Goal: Transaction & Acquisition: Subscribe to service/newsletter

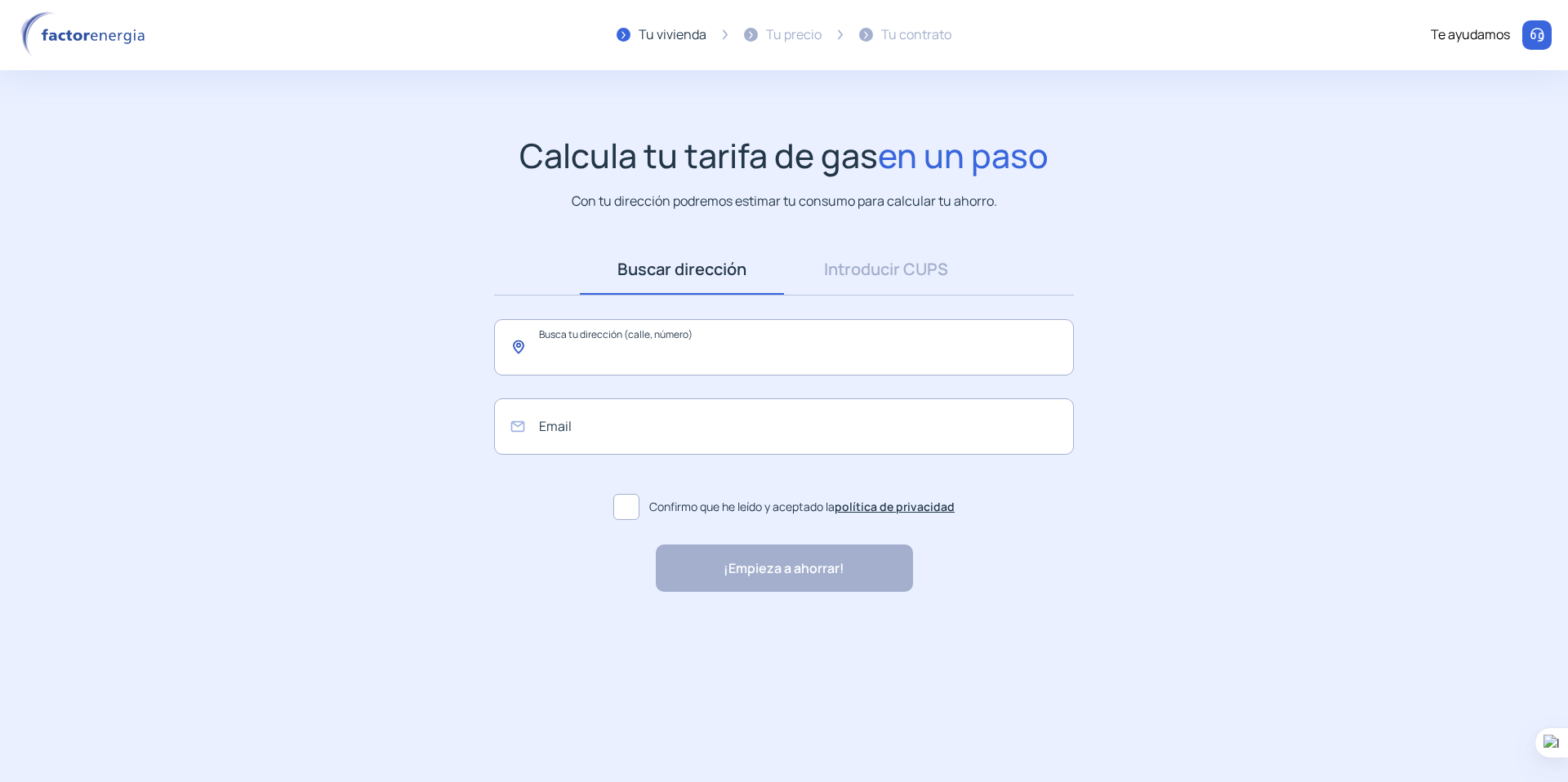
click at [693, 344] on input "text" at bounding box center [784, 347] width 580 height 57
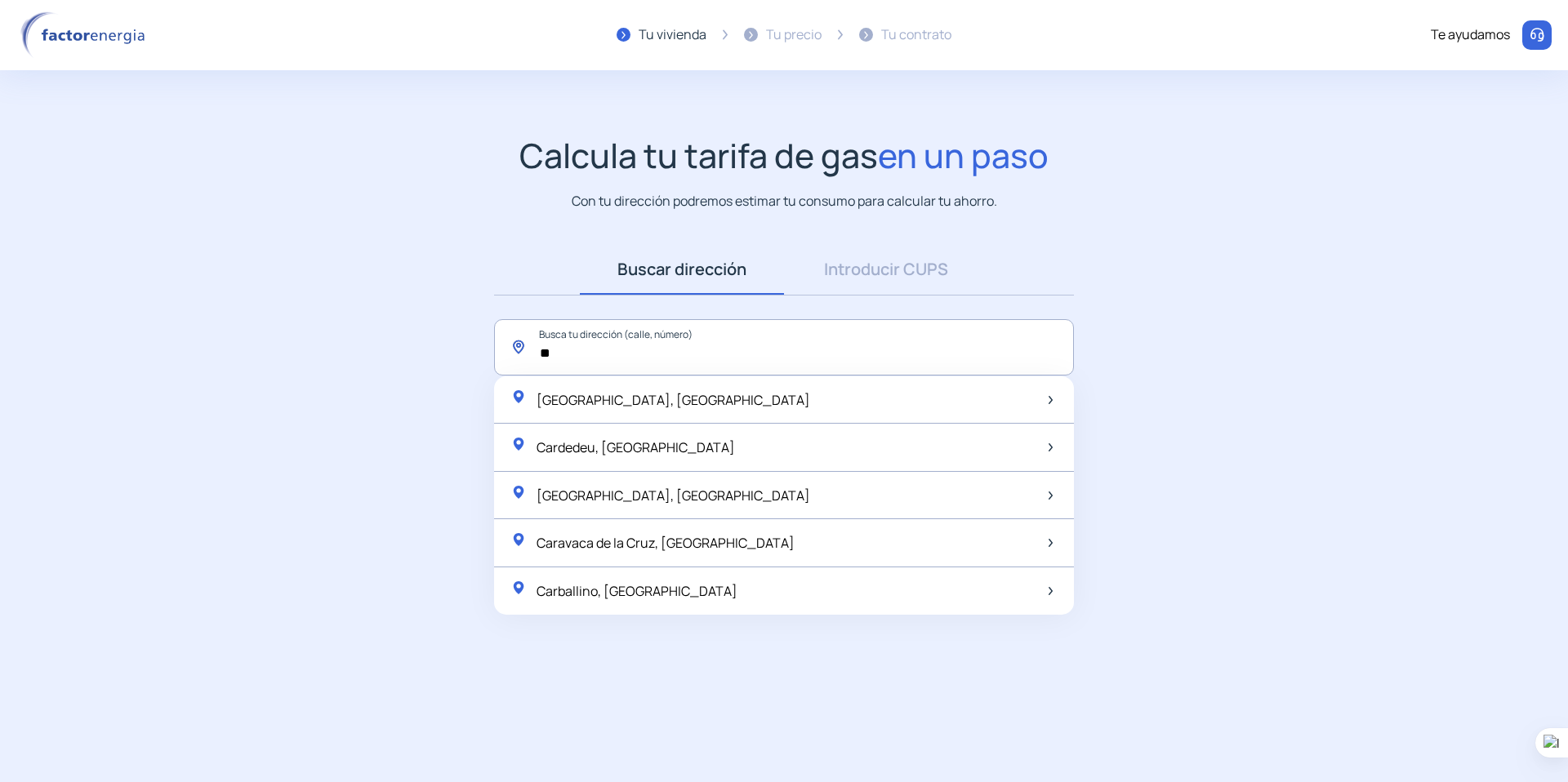
type input "*"
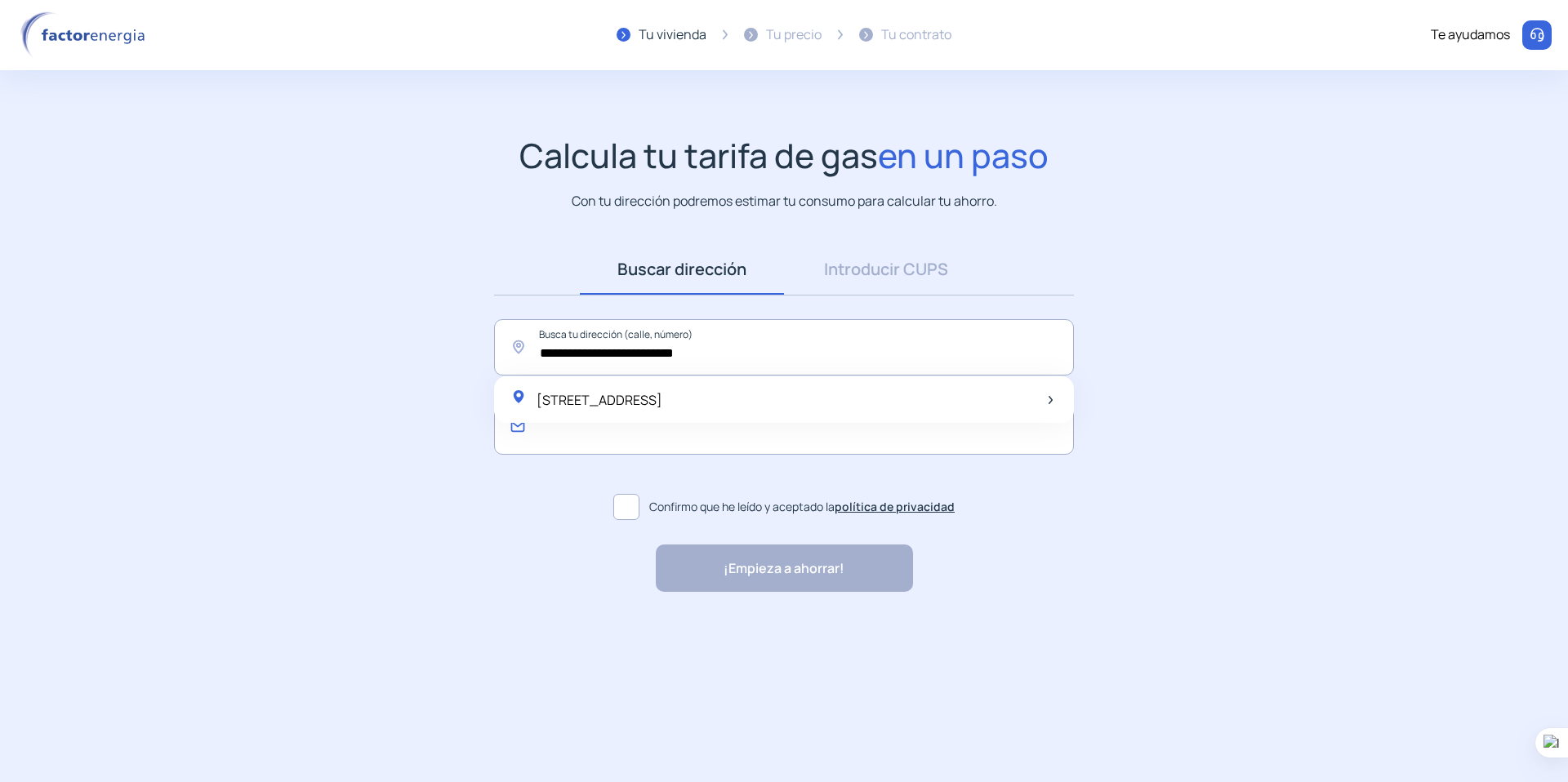
click at [544, 435] on input "email" at bounding box center [784, 427] width 580 height 57
click at [550, 404] on span "[STREET_ADDRESS]" at bounding box center [599, 400] width 126 height 18
type input "**********"
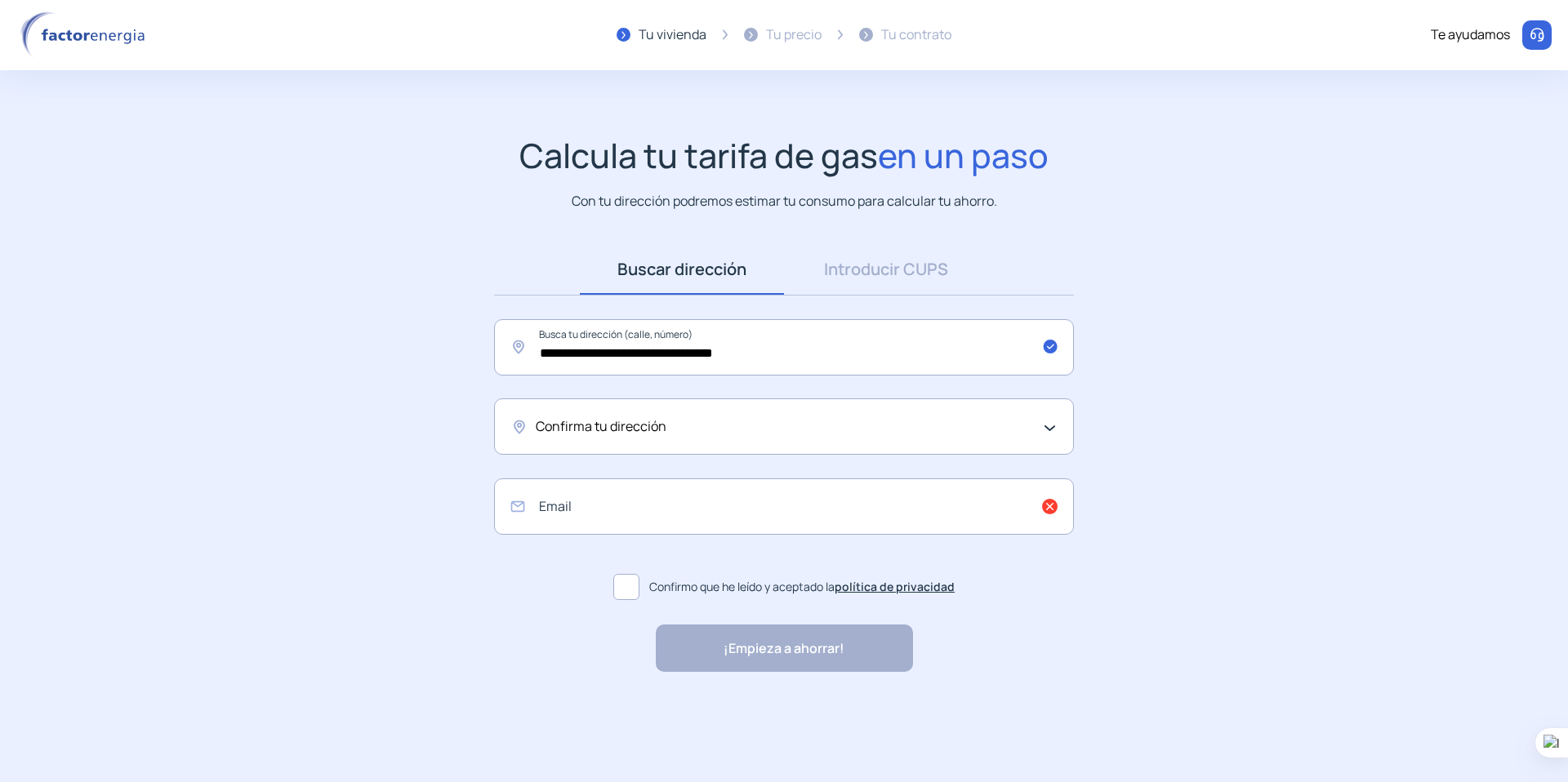
click at [555, 424] on span "Confirma tu dirección" at bounding box center [601, 427] width 131 height 21
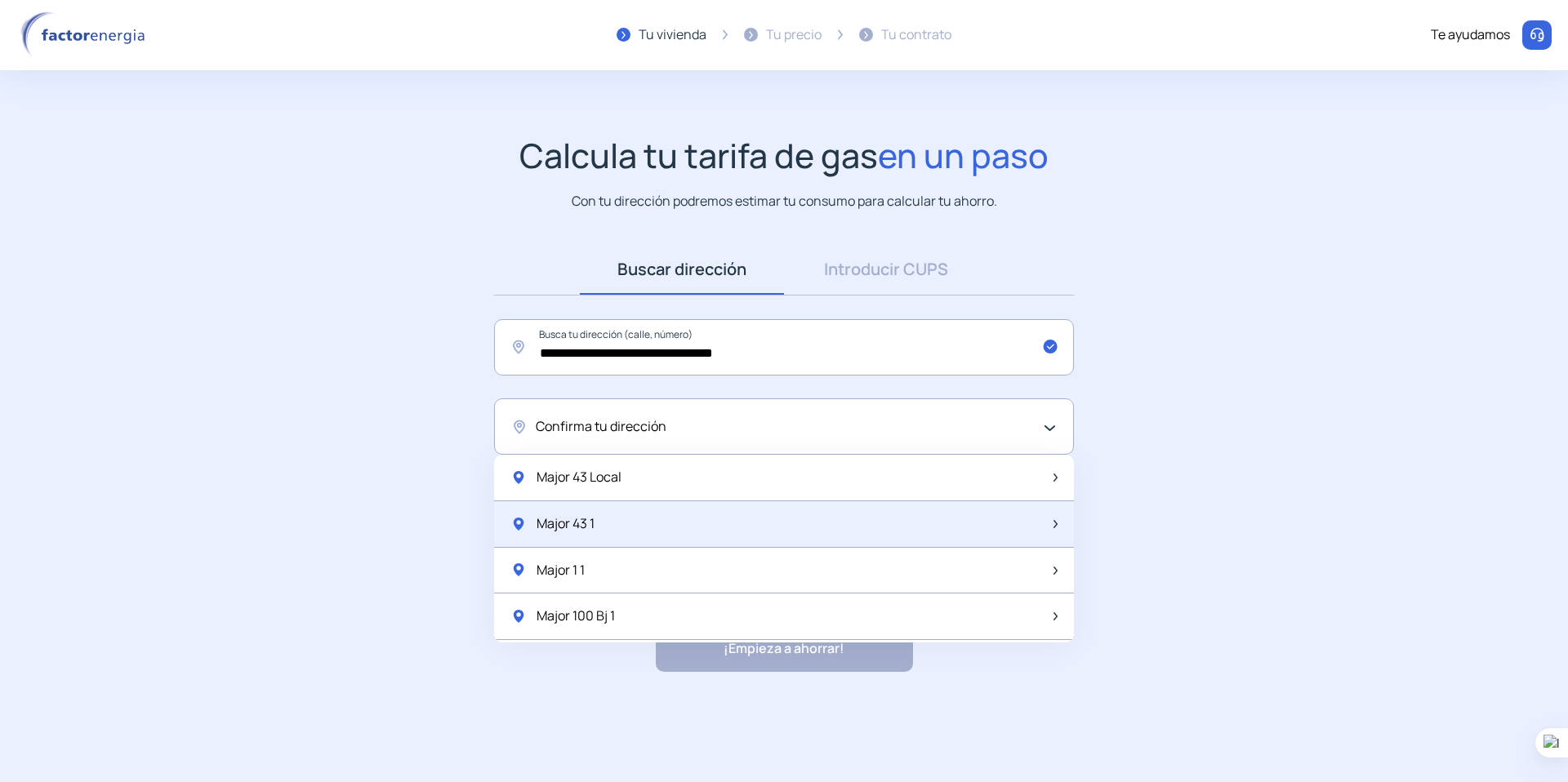
click at [592, 529] on span "Major 43 1" at bounding box center [565, 525] width 58 height 21
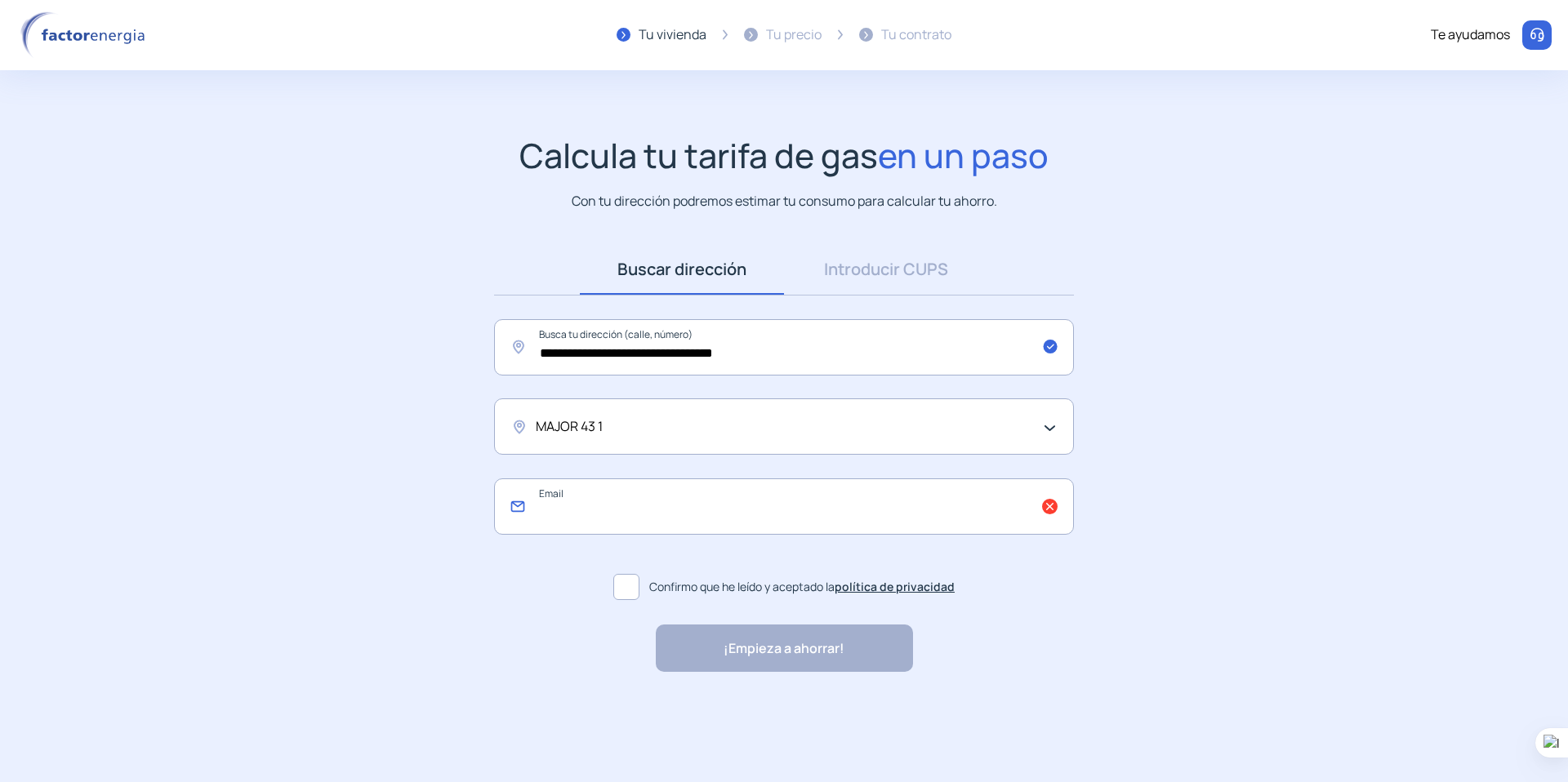
click at [1051, 505] on input "email" at bounding box center [784, 507] width 580 height 57
click at [1049, 510] on input "email" at bounding box center [784, 507] width 580 height 57
click at [550, 519] on input "email" at bounding box center [784, 507] width 580 height 57
type input "**********"
click at [628, 581] on span at bounding box center [626, 587] width 26 height 26
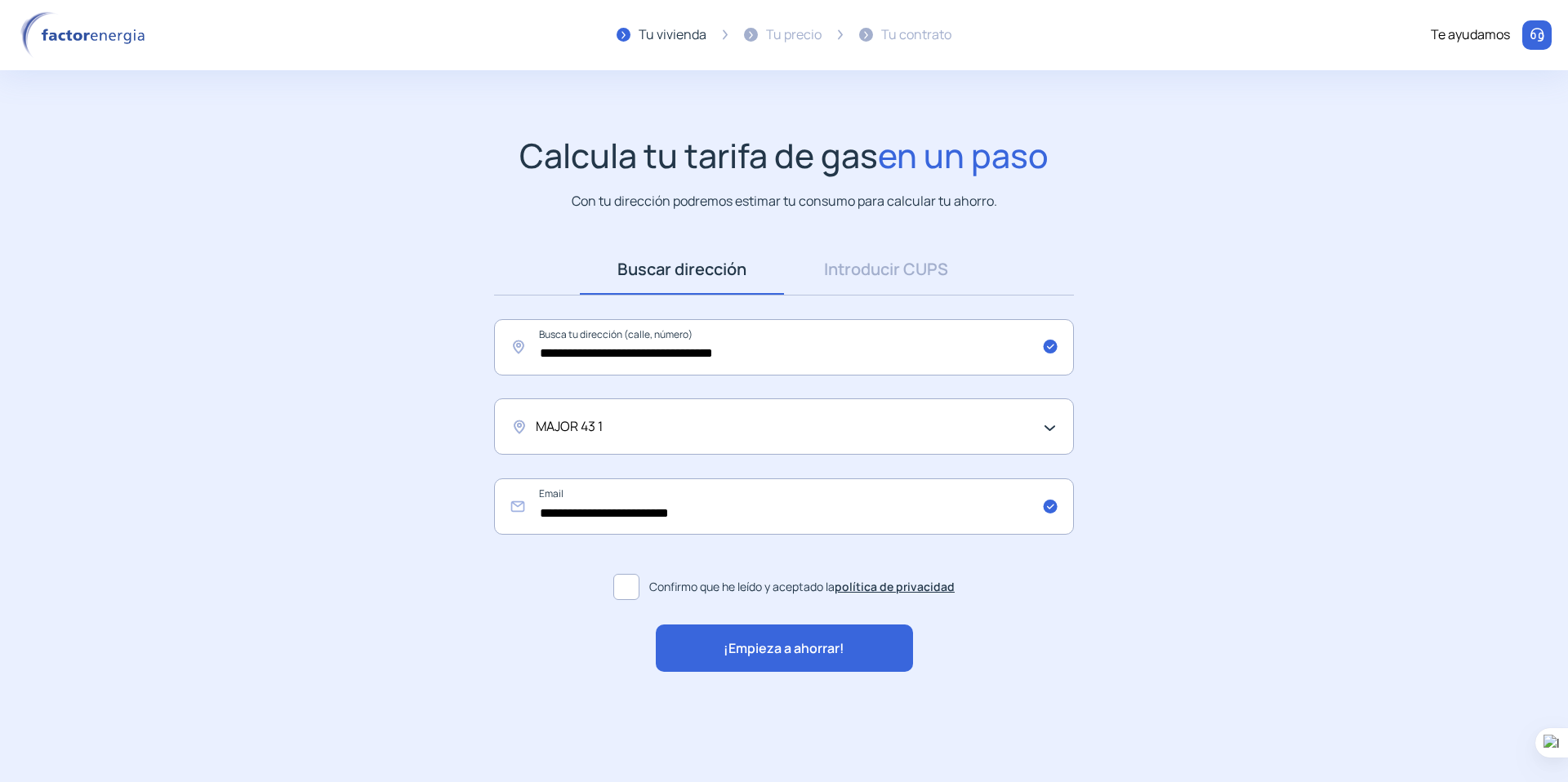
click at [797, 645] on span "¡Empieza a ahorrar!" at bounding box center [784, 649] width 121 height 21
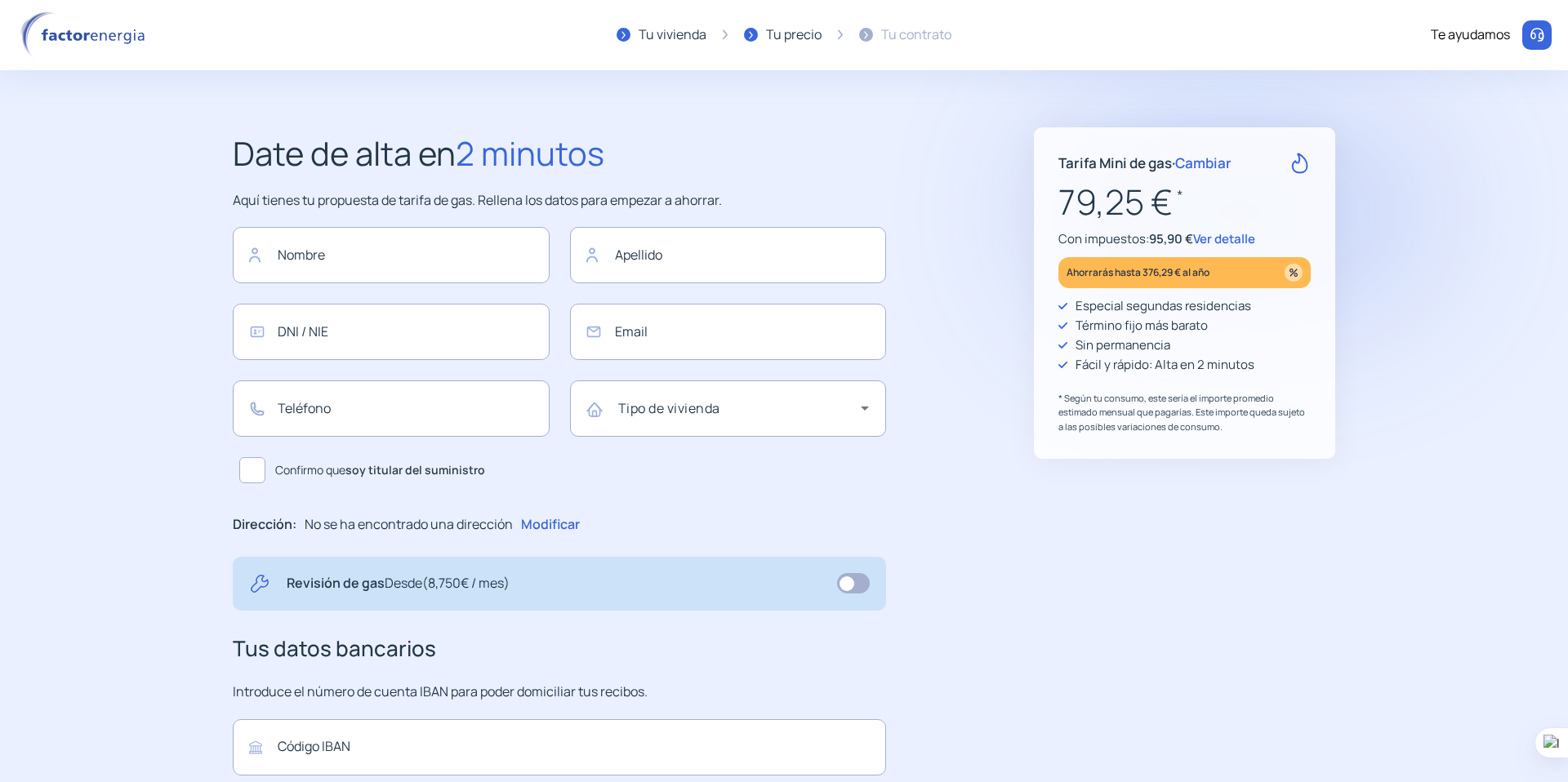
type input "**********"
click at [1238, 240] on span "Ver detalle" at bounding box center [1224, 239] width 62 height 18
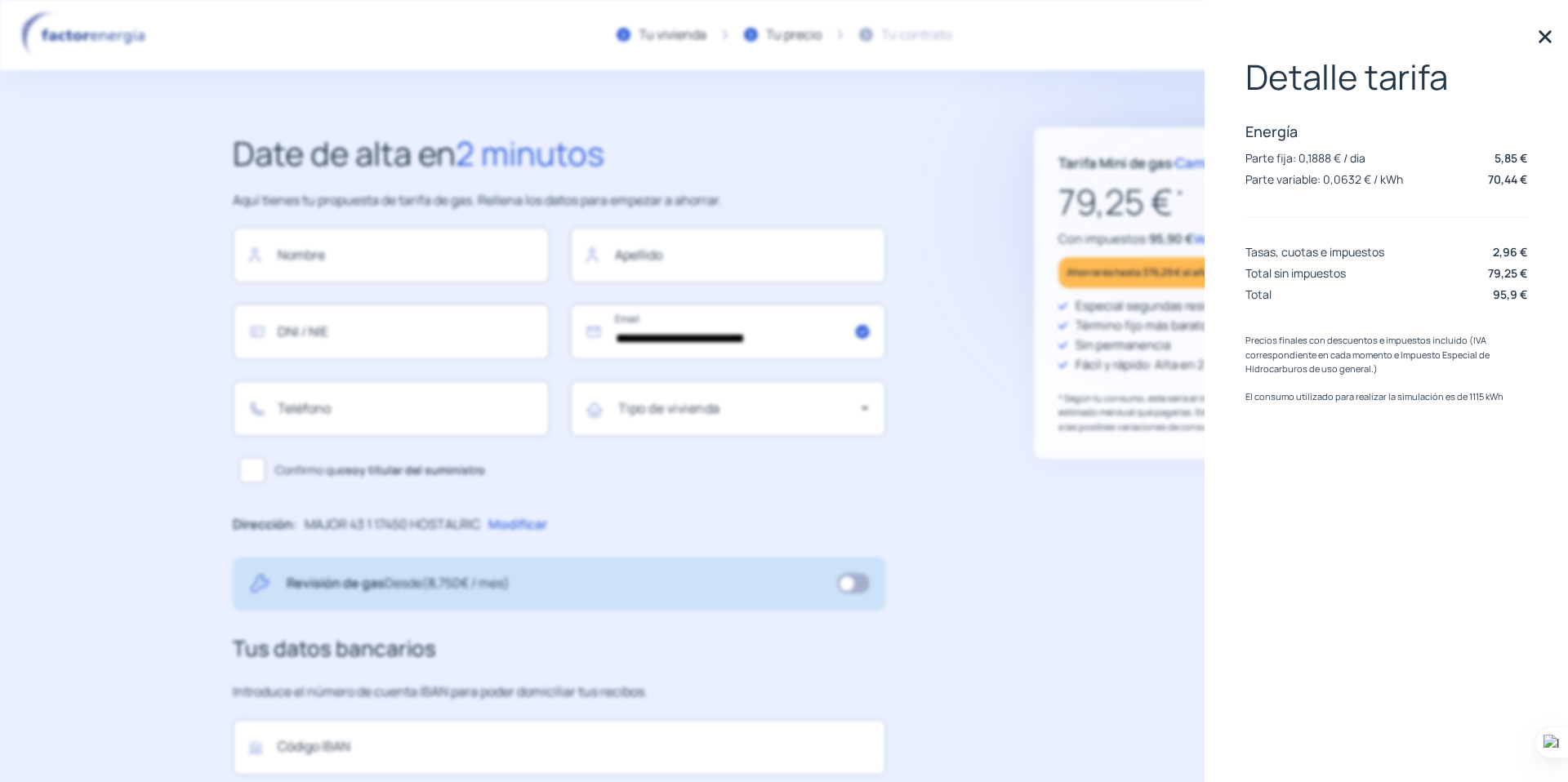
click at [1548, 40] on img at bounding box center [1545, 36] width 24 height 24
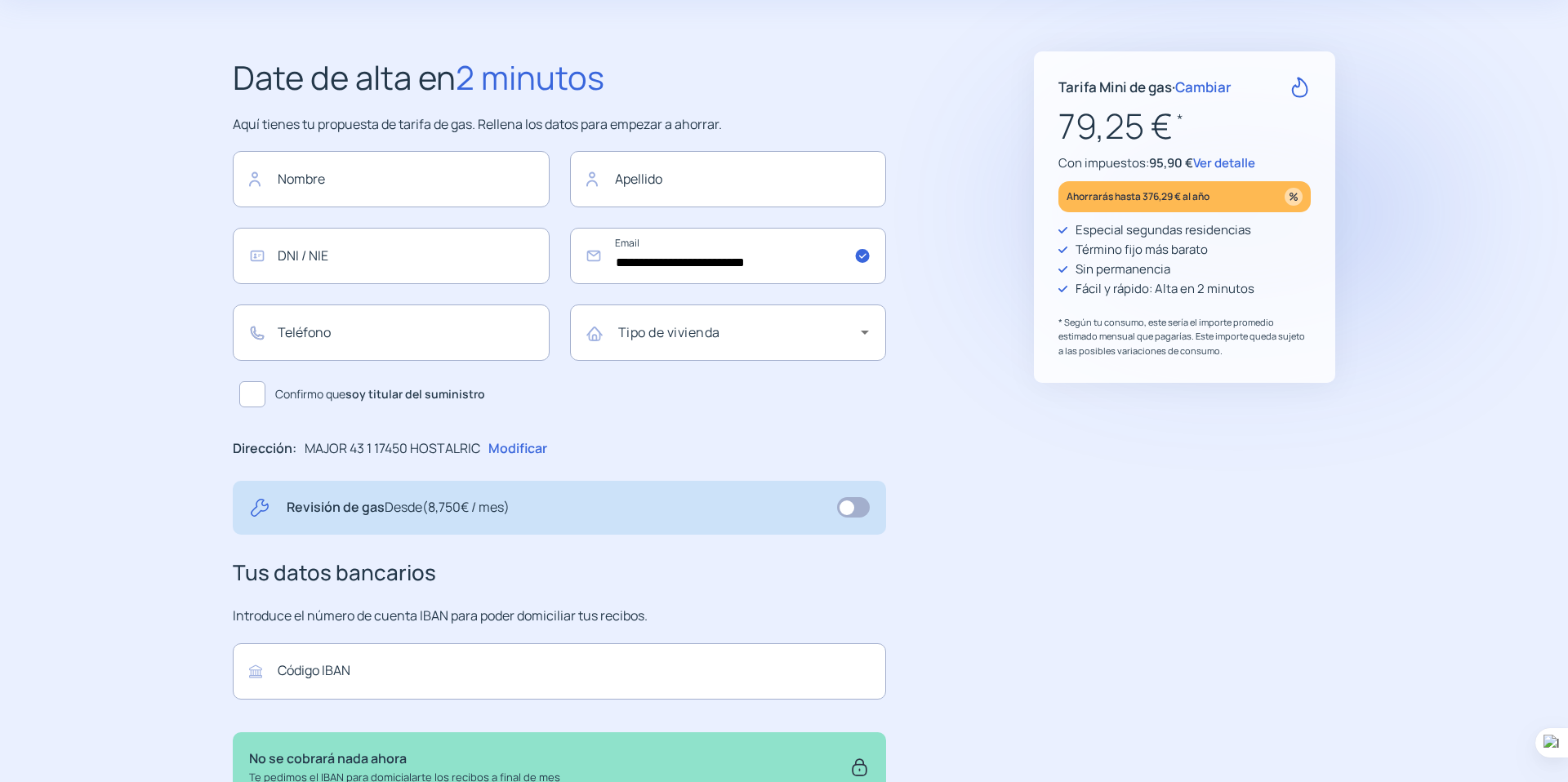
scroll to position [79, 0]
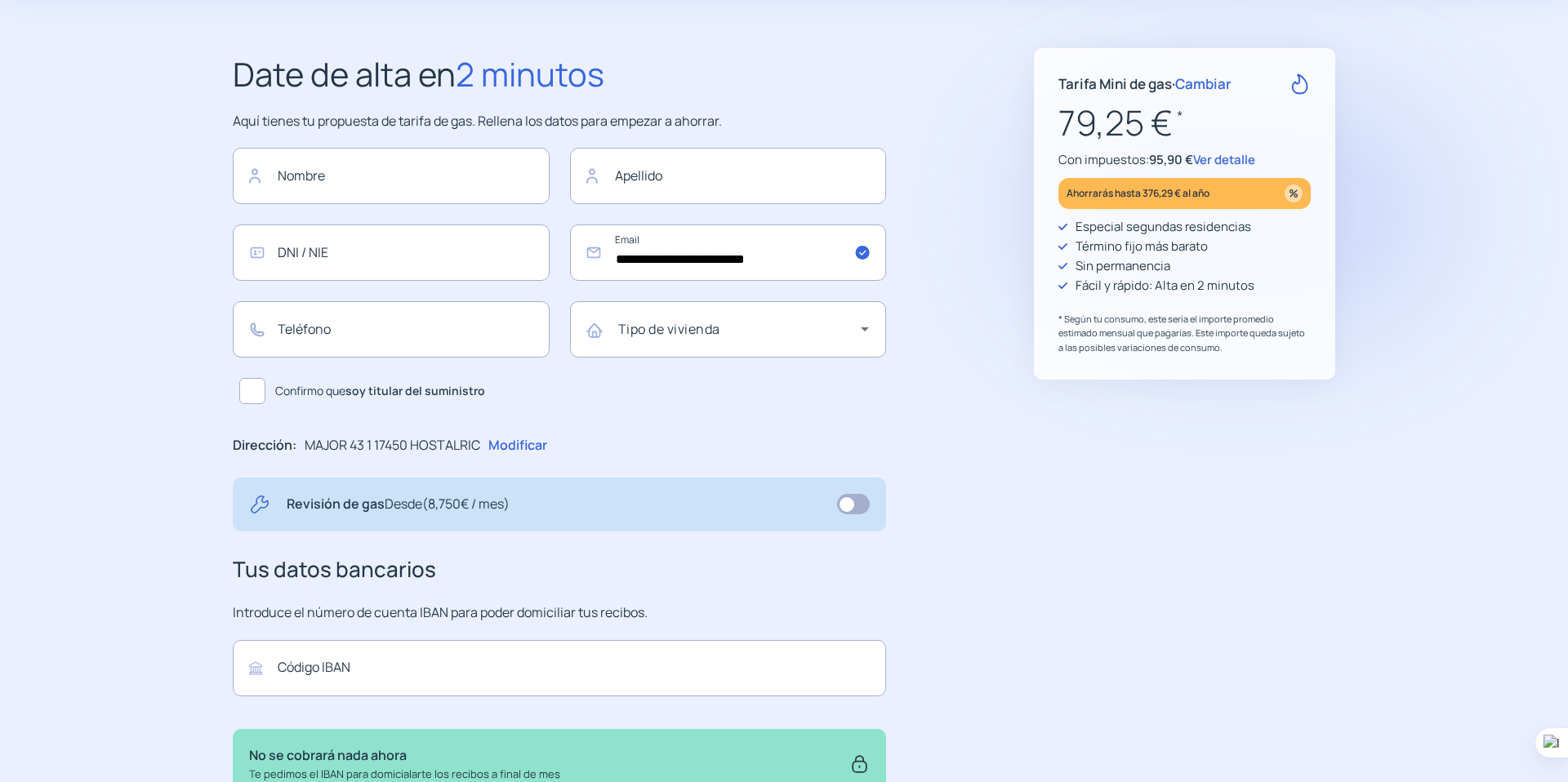
click at [1241, 160] on span "Ver detalle" at bounding box center [1224, 160] width 62 height 18
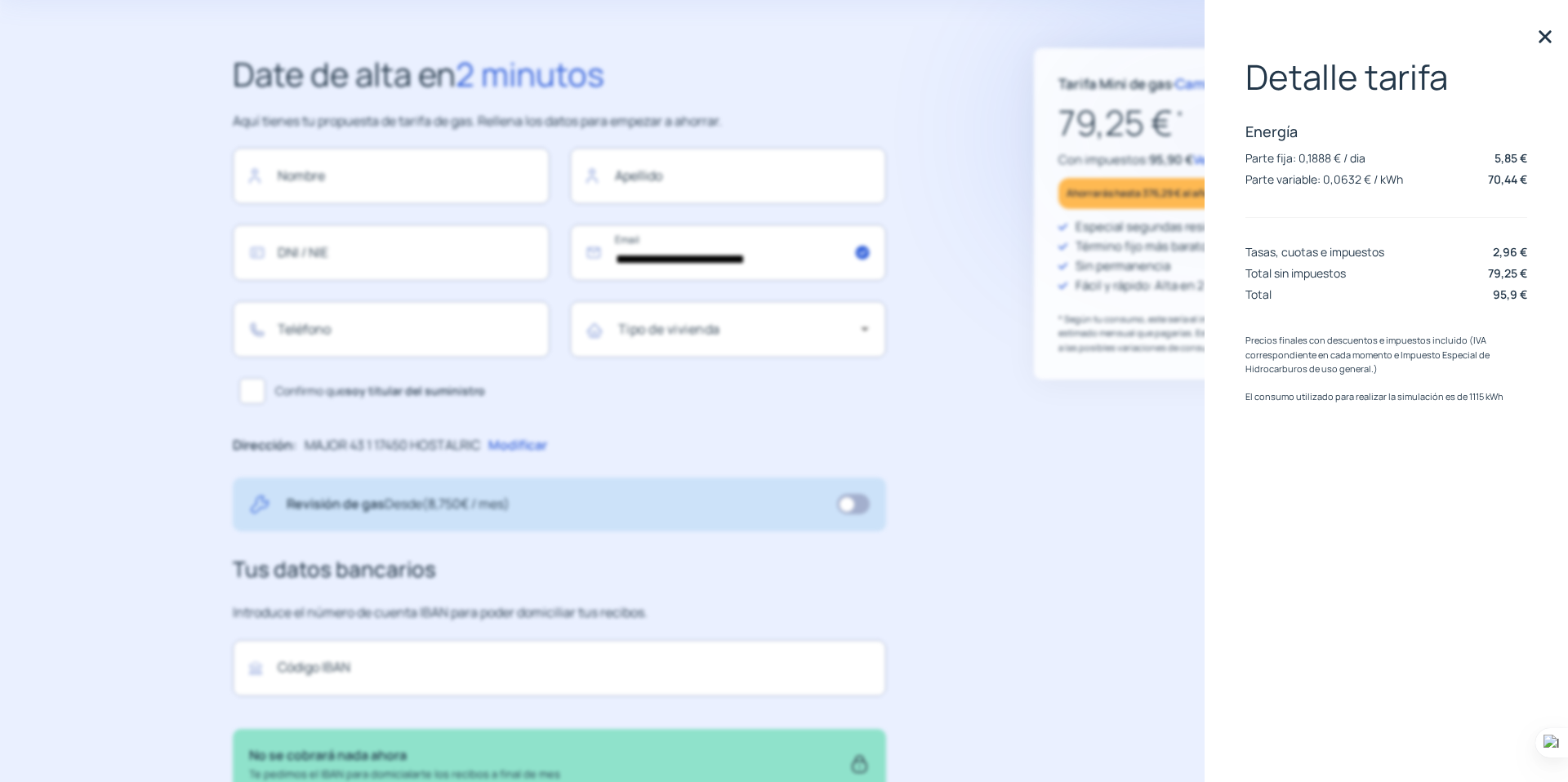
drag, startPoint x: 1540, startPoint y: 25, endPoint x: 1538, endPoint y: 35, distance: 10.2
click at [1540, 27] on img at bounding box center [1545, 36] width 24 height 24
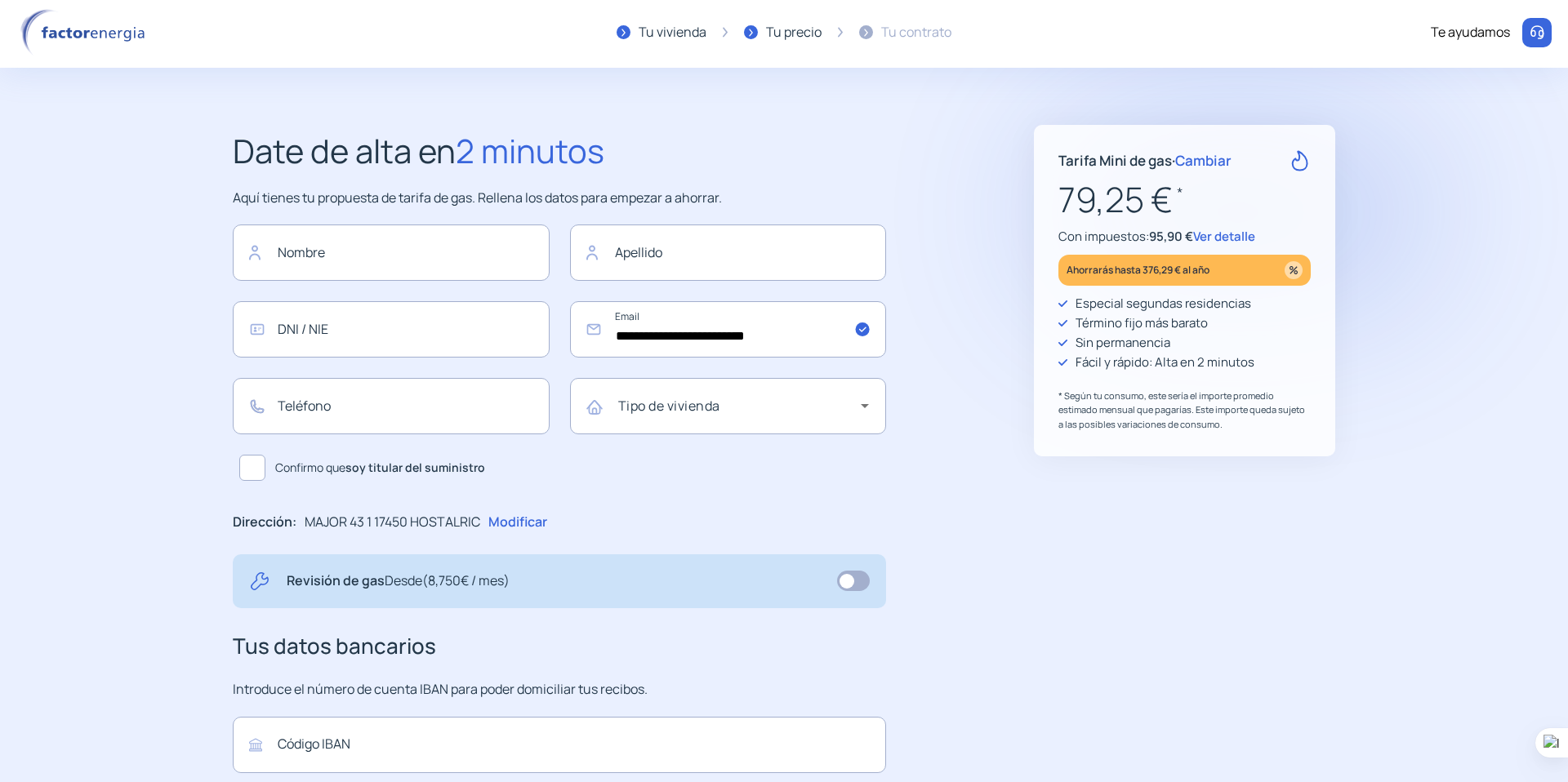
scroll to position [0, 0]
